Goal: Task Accomplishment & Management: Manage account settings

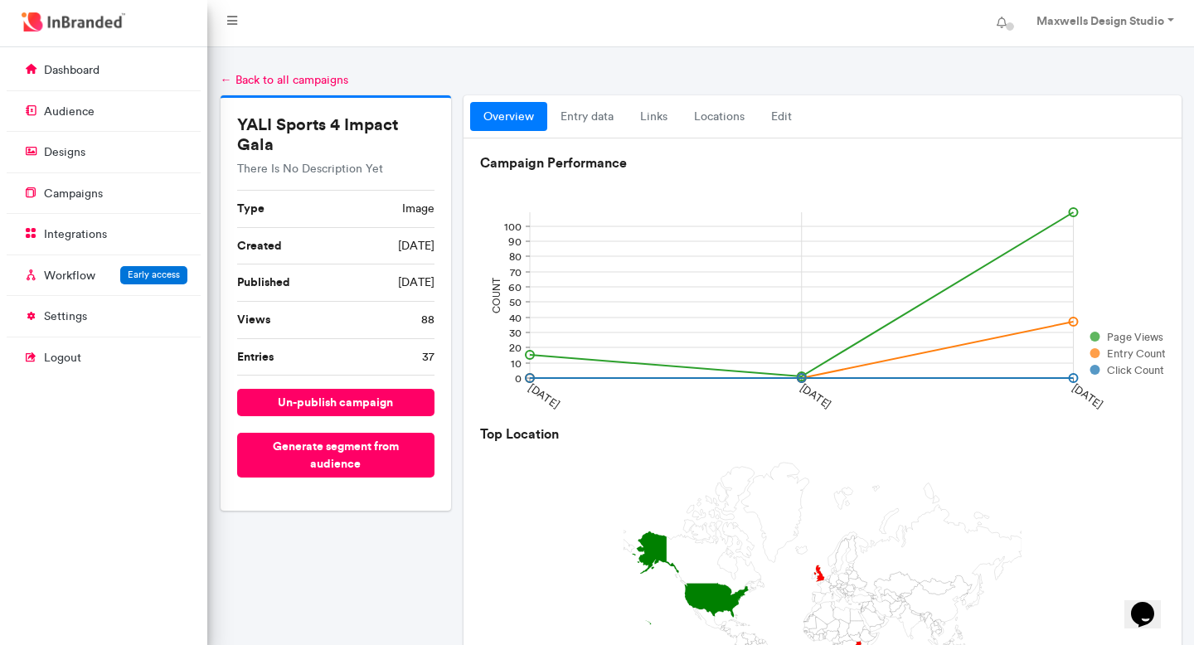
scroll to position [7, 1]
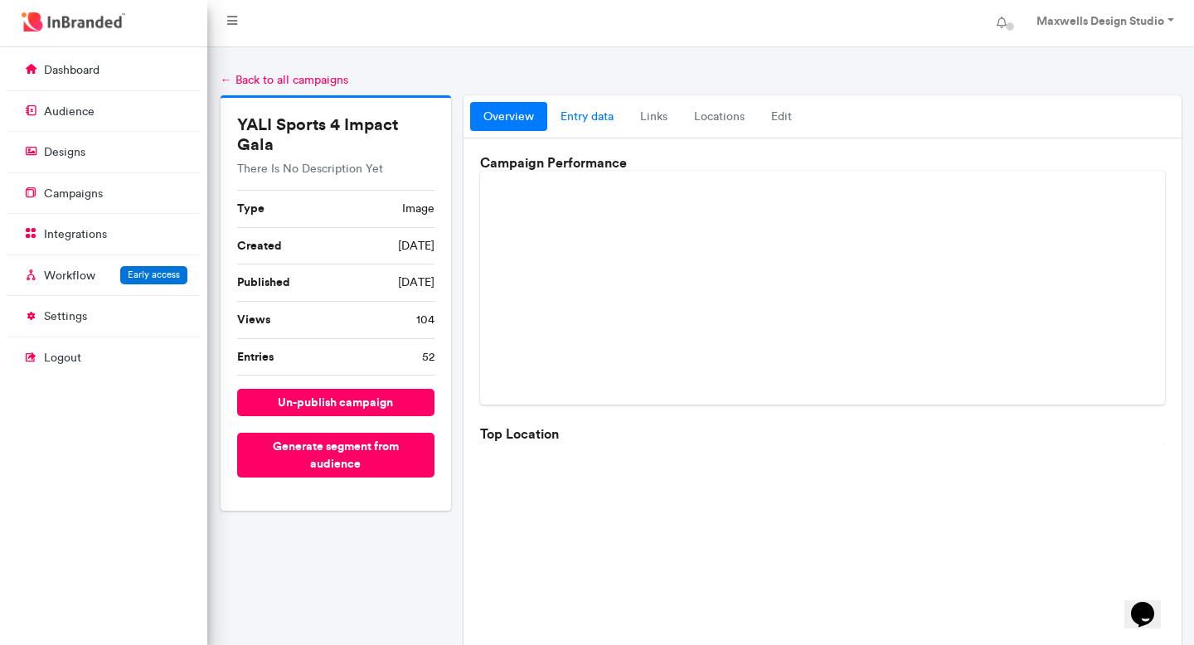
click at [593, 113] on link "entry data" at bounding box center [587, 117] width 80 height 30
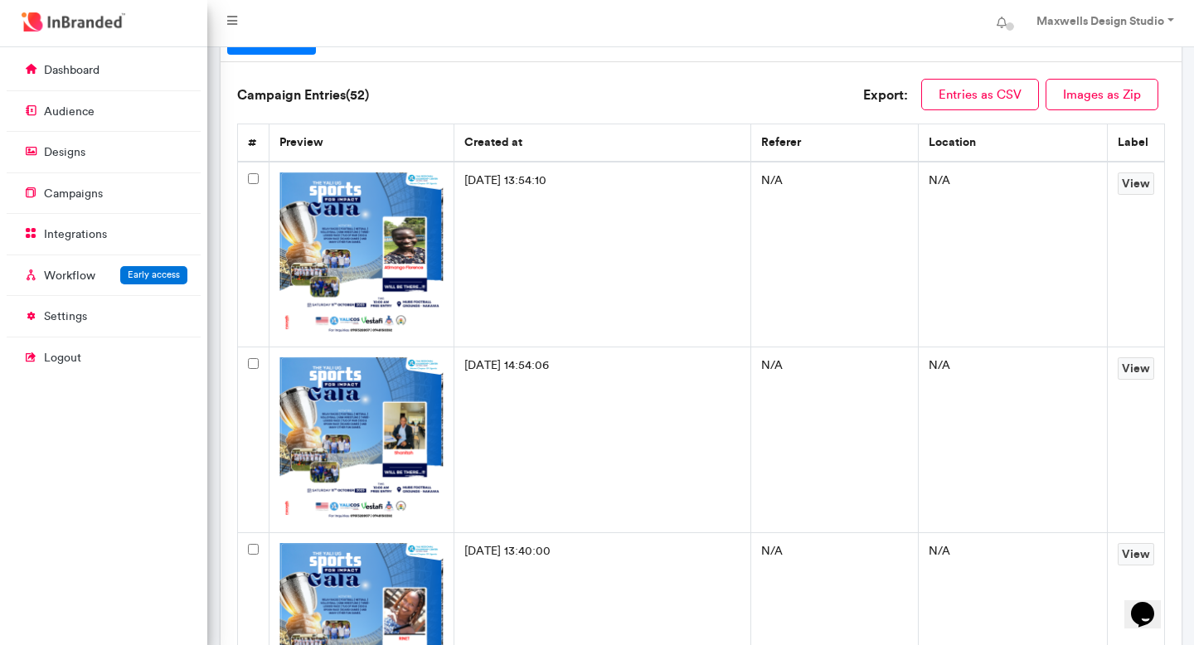
scroll to position [80, 0]
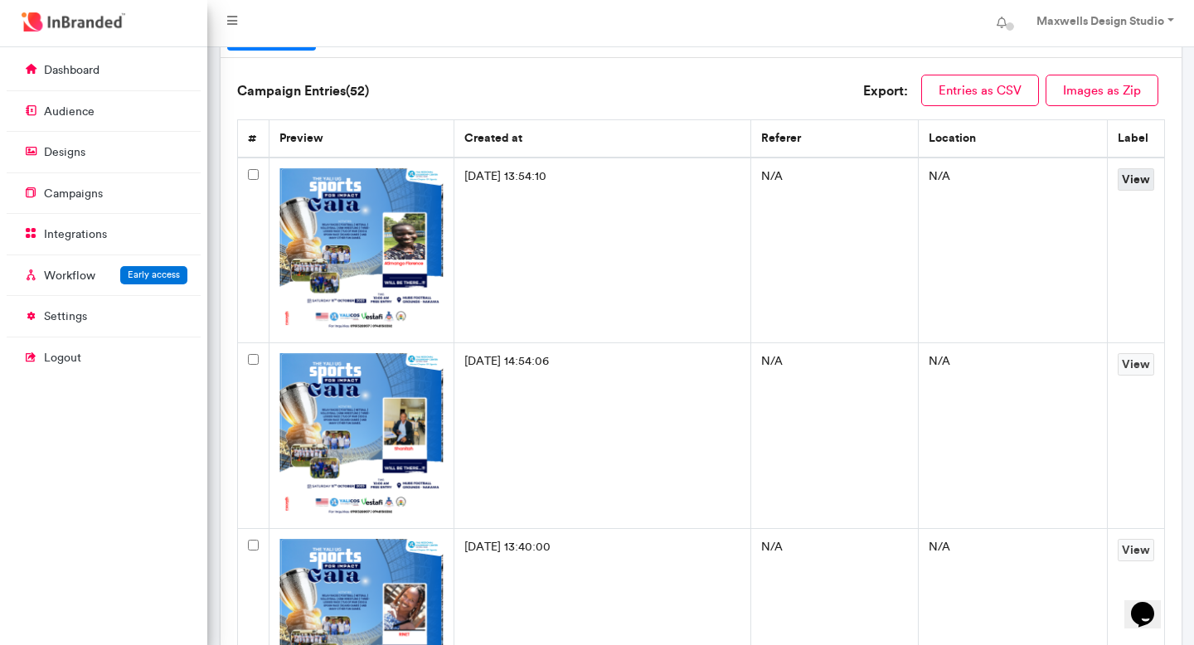
click at [1138, 177] on link "View" at bounding box center [1136, 179] width 36 height 22
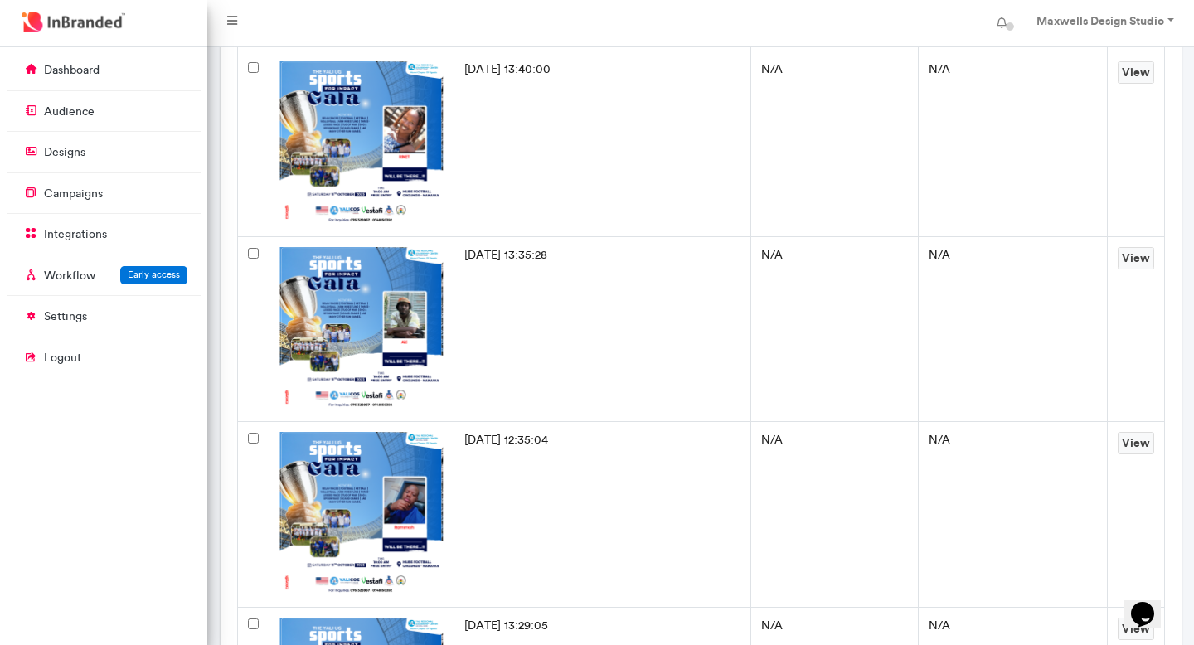
scroll to position [559, 0]
click at [405, 331] on img at bounding box center [361, 328] width 165 height 165
click at [1131, 251] on link "View" at bounding box center [1136, 257] width 36 height 22
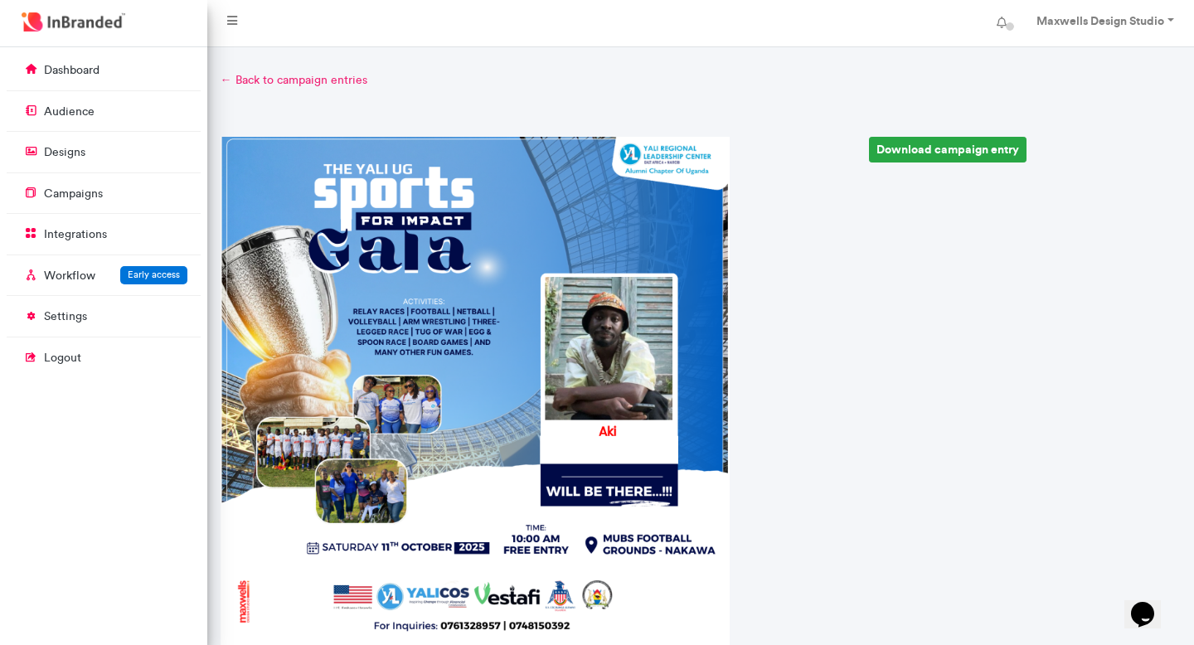
click at [240, 76] on link "← Back to campaign entries" at bounding box center [701, 80] width 961 height 17
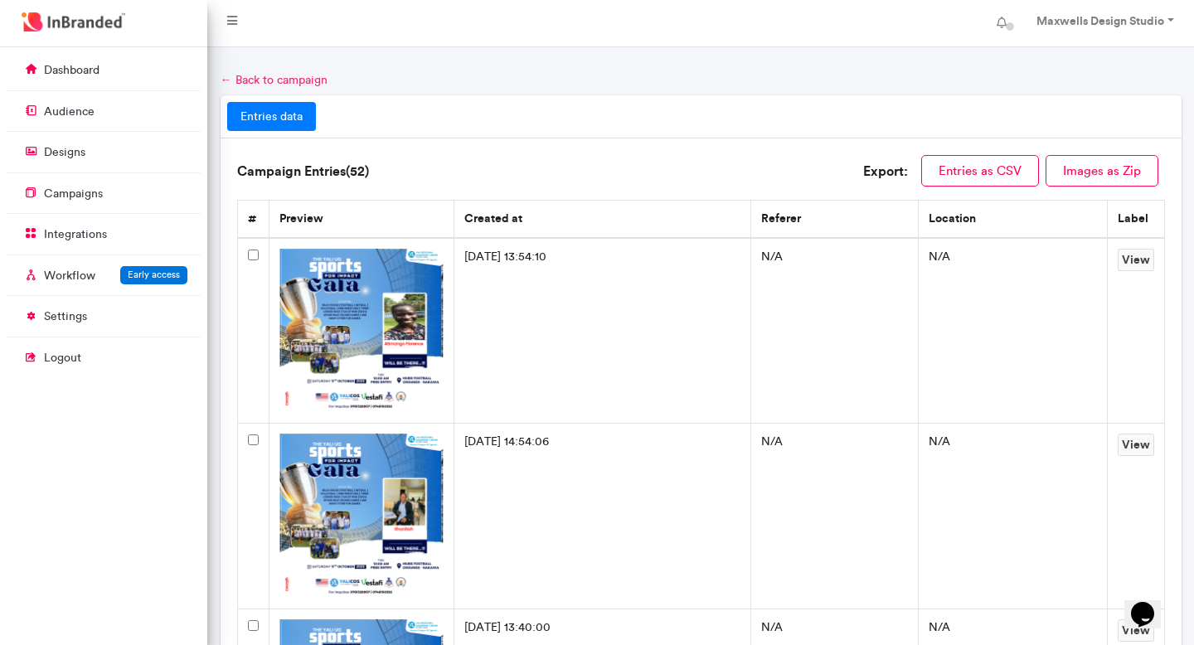
click at [231, 76] on link "← Back to campaign" at bounding box center [274, 80] width 107 height 14
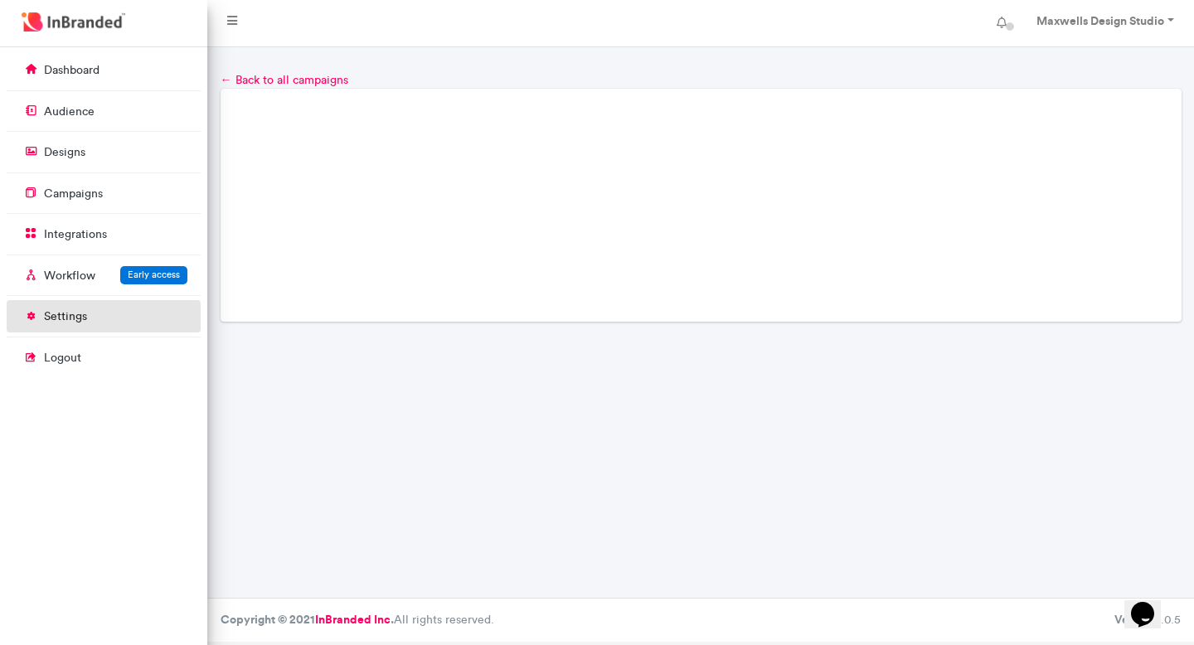
click at [82, 320] on p "settings" at bounding box center [65, 316] width 43 height 17
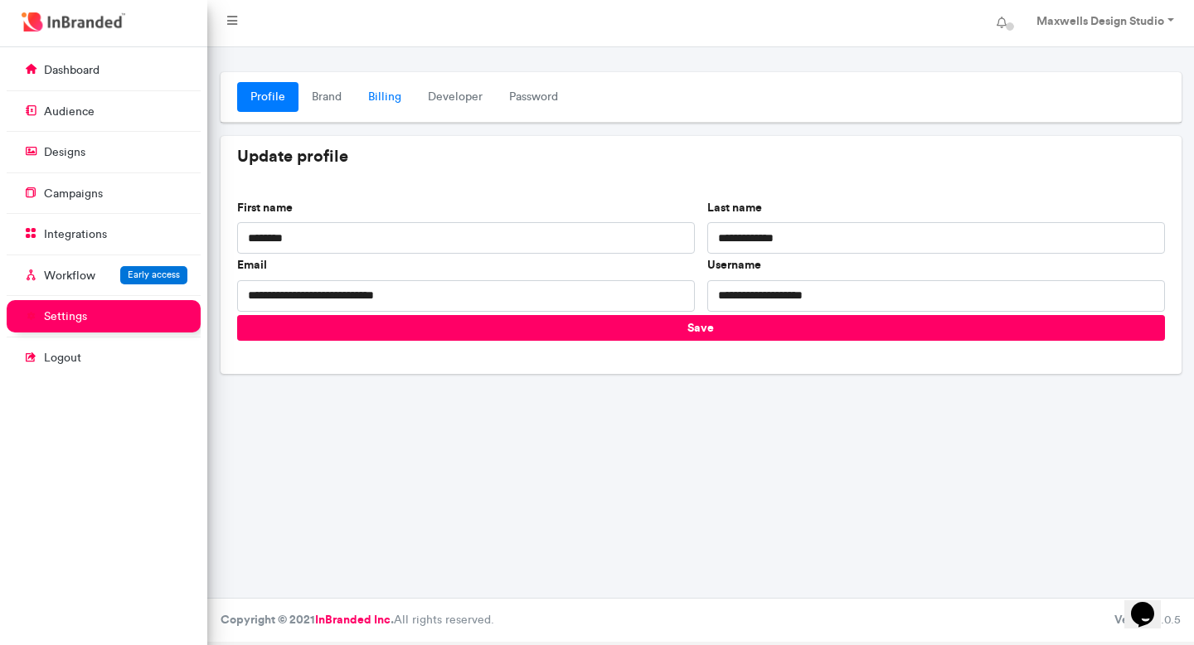
click at [391, 104] on link "Billing" at bounding box center [385, 97] width 60 height 30
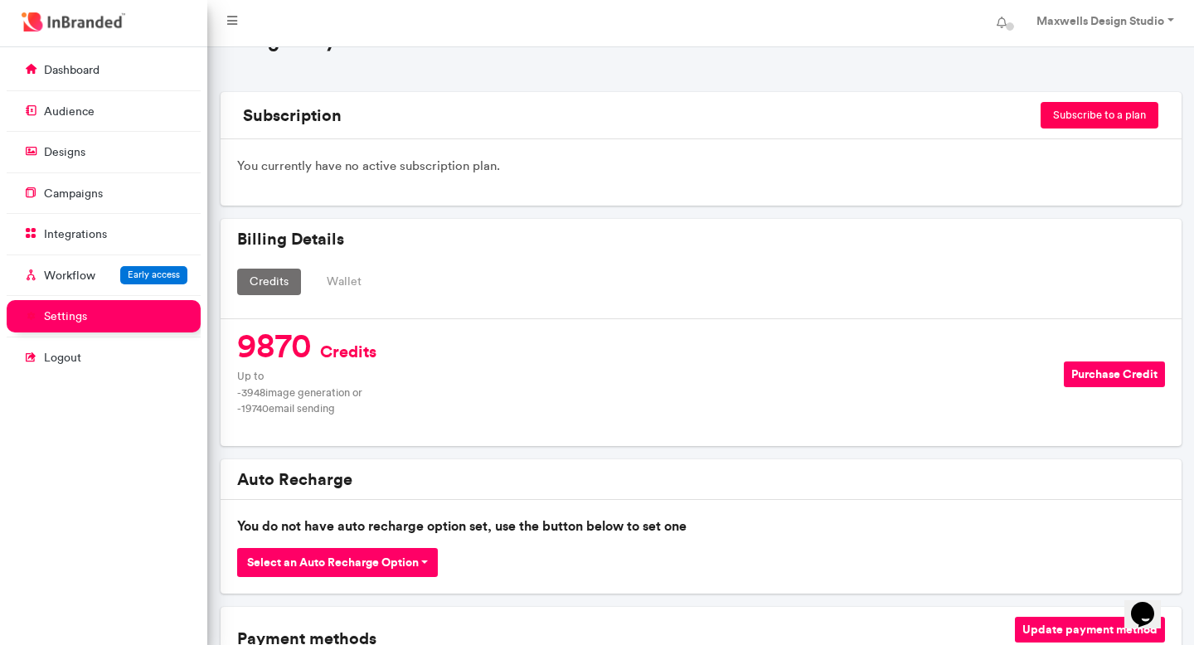
scroll to position [118, 0]
